Goal: Task Accomplishment & Management: Manage account settings

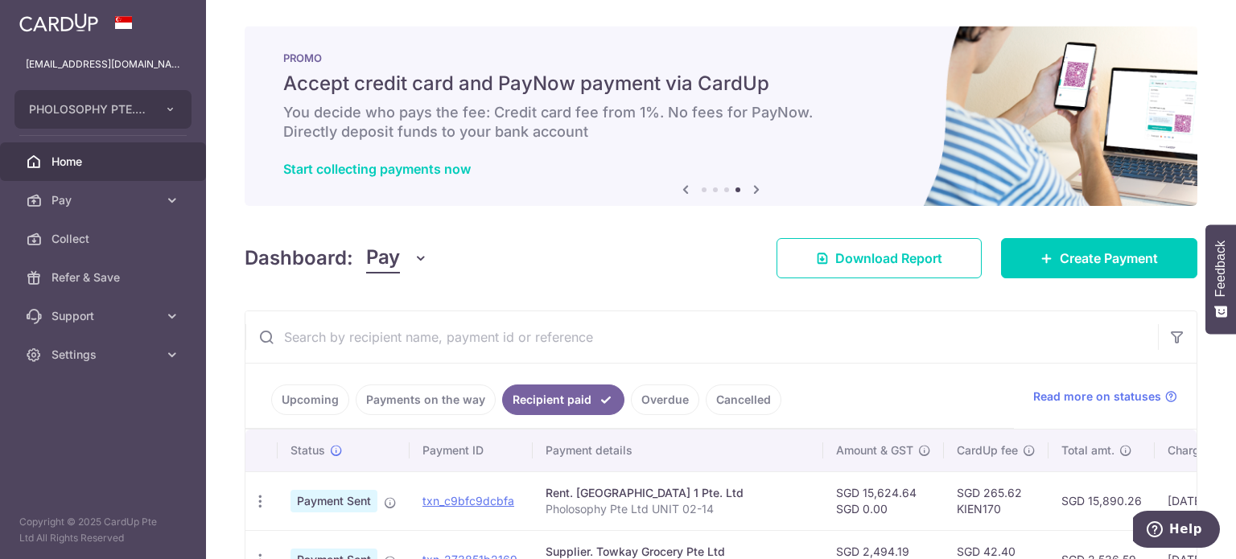
scroll to position [164, 0]
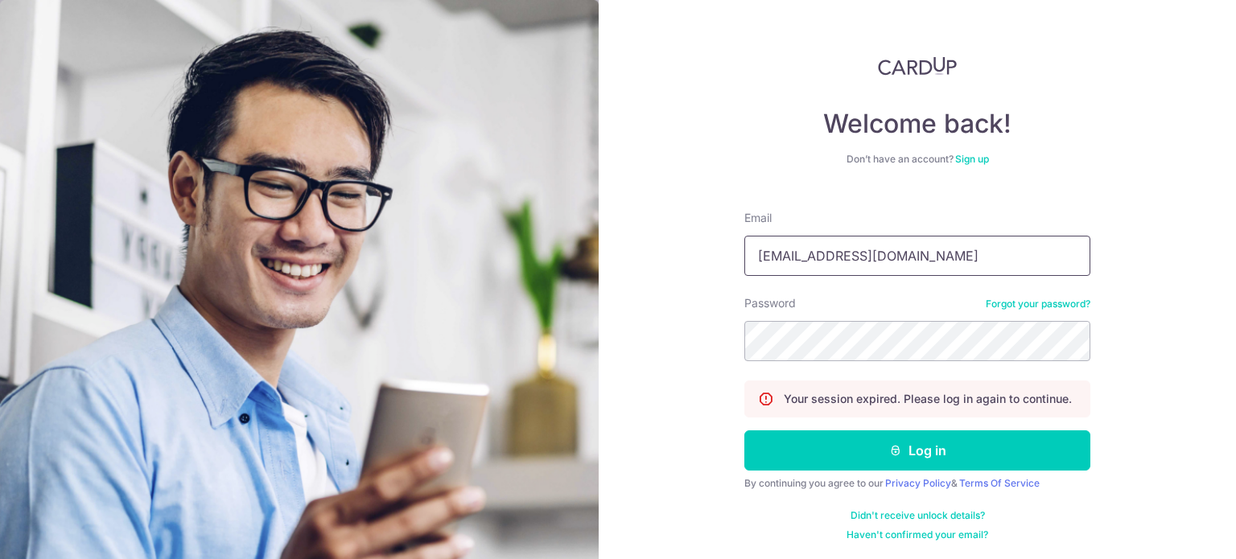
click at [947, 268] on input "[EMAIL_ADDRESS][DOMAIN_NAME]" at bounding box center [917, 256] width 346 height 40
click at [916, 266] on input "[EMAIL_ADDRESS][DOMAIN_NAME]" at bounding box center [917, 256] width 346 height 40
type input "n35513@gmail.com"
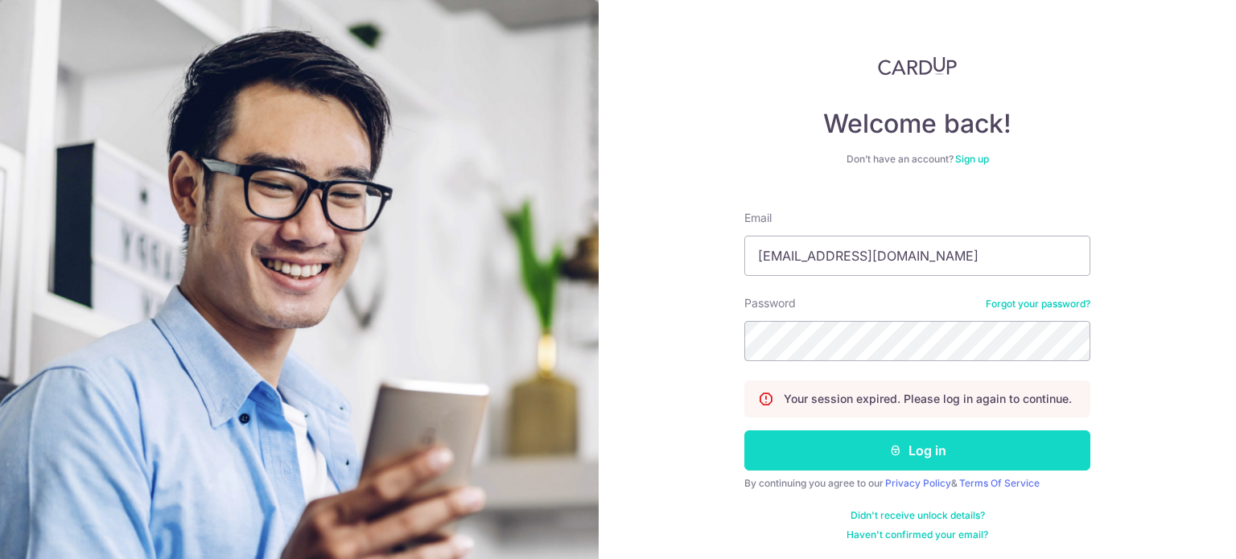
click at [837, 451] on button "Log in" at bounding box center [917, 451] width 346 height 40
